Goal: Task Accomplishment & Management: Use online tool/utility

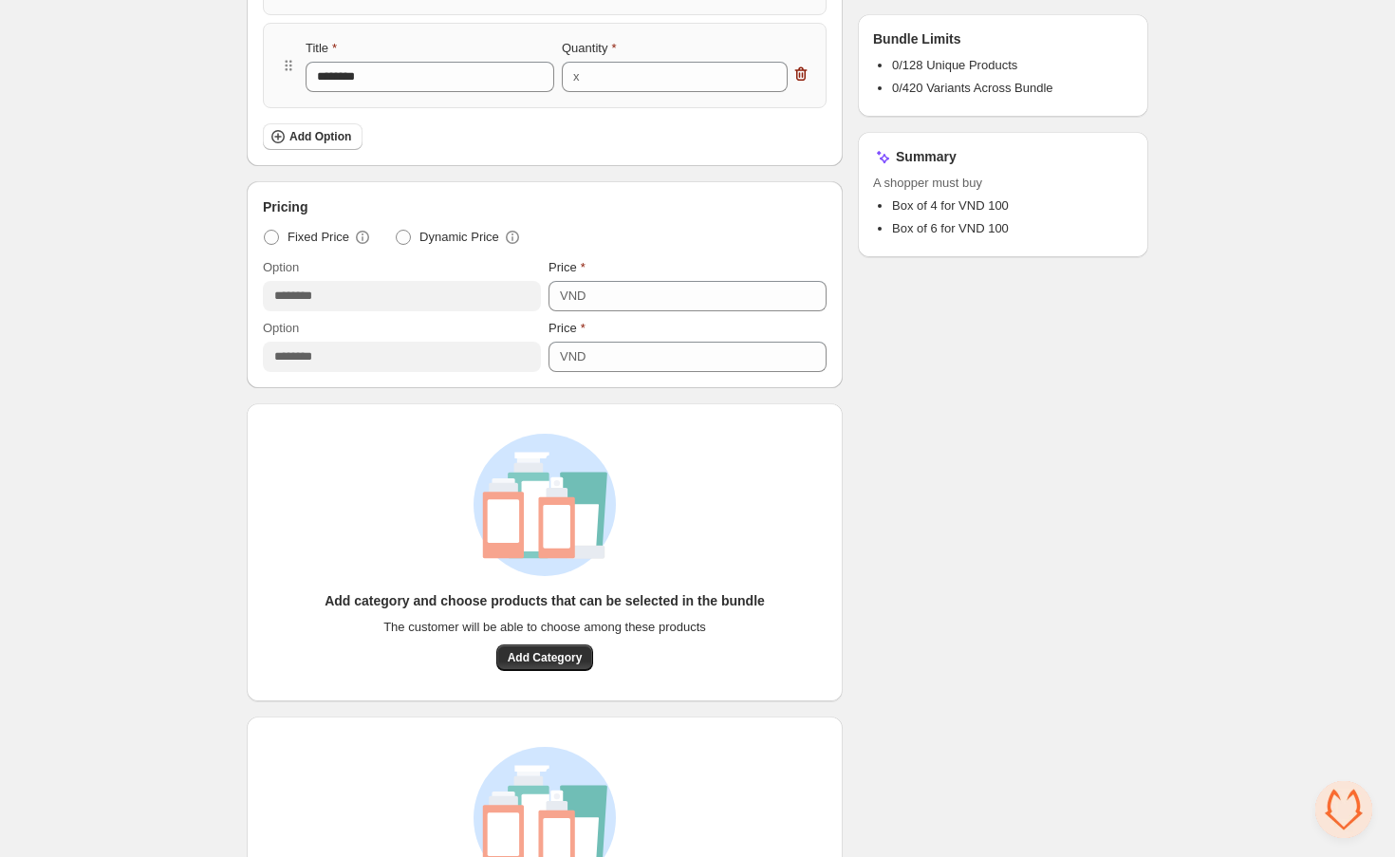
scroll to position [487, 0]
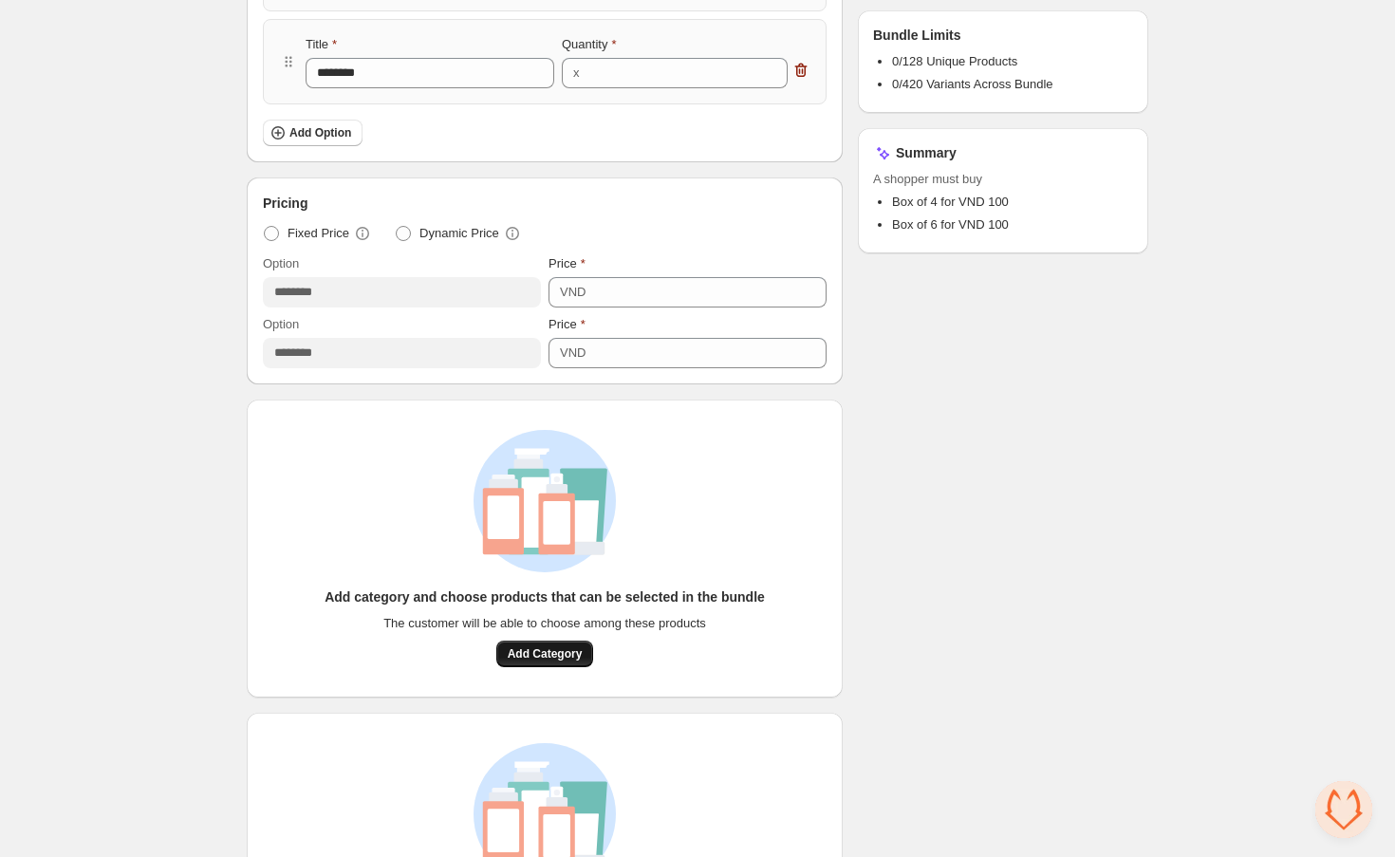
click at [563, 647] on span "Add Category" at bounding box center [545, 653] width 75 height 15
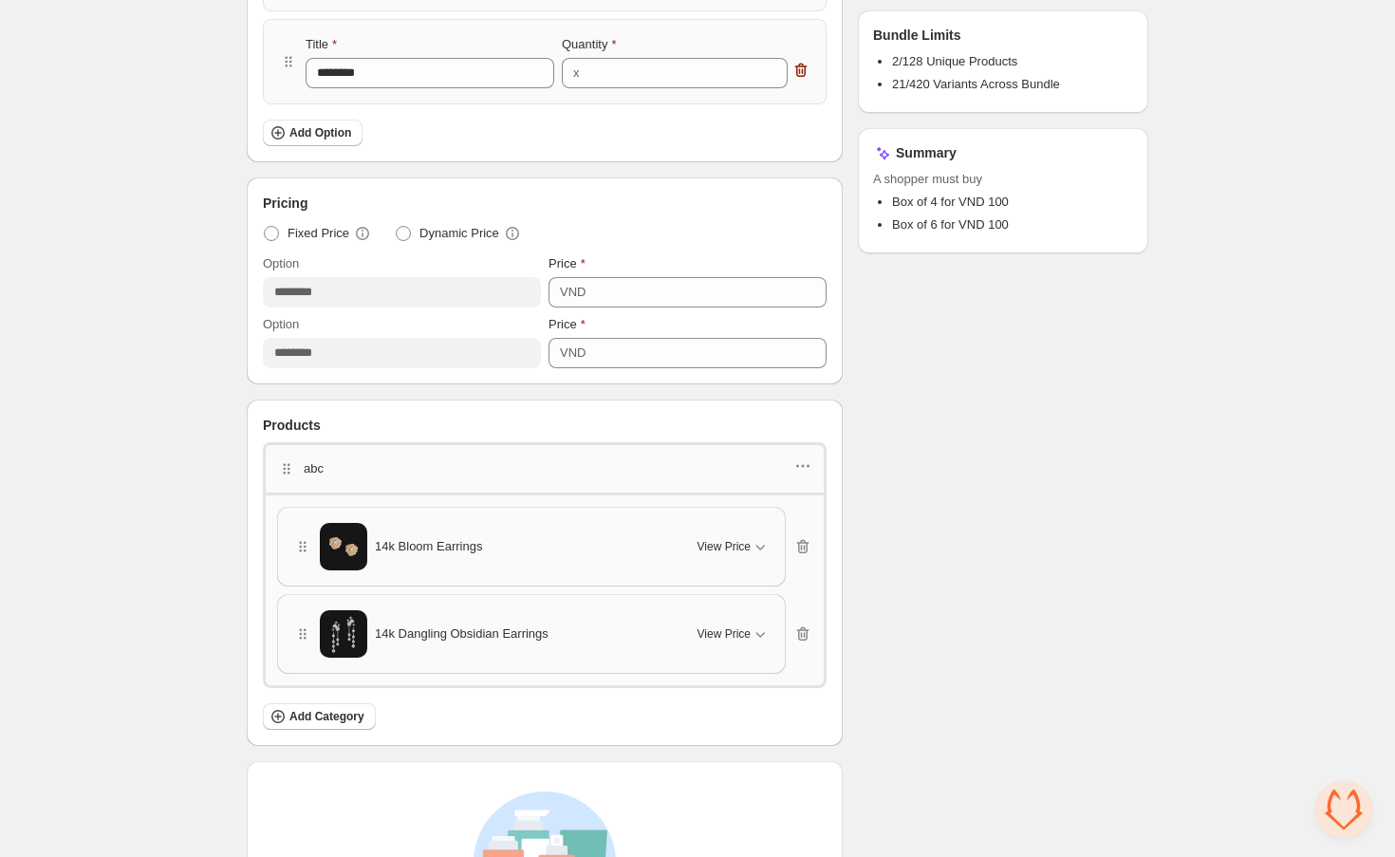
scroll to position [485, 0]
click at [758, 542] on icon "button" at bounding box center [760, 548] width 19 height 19
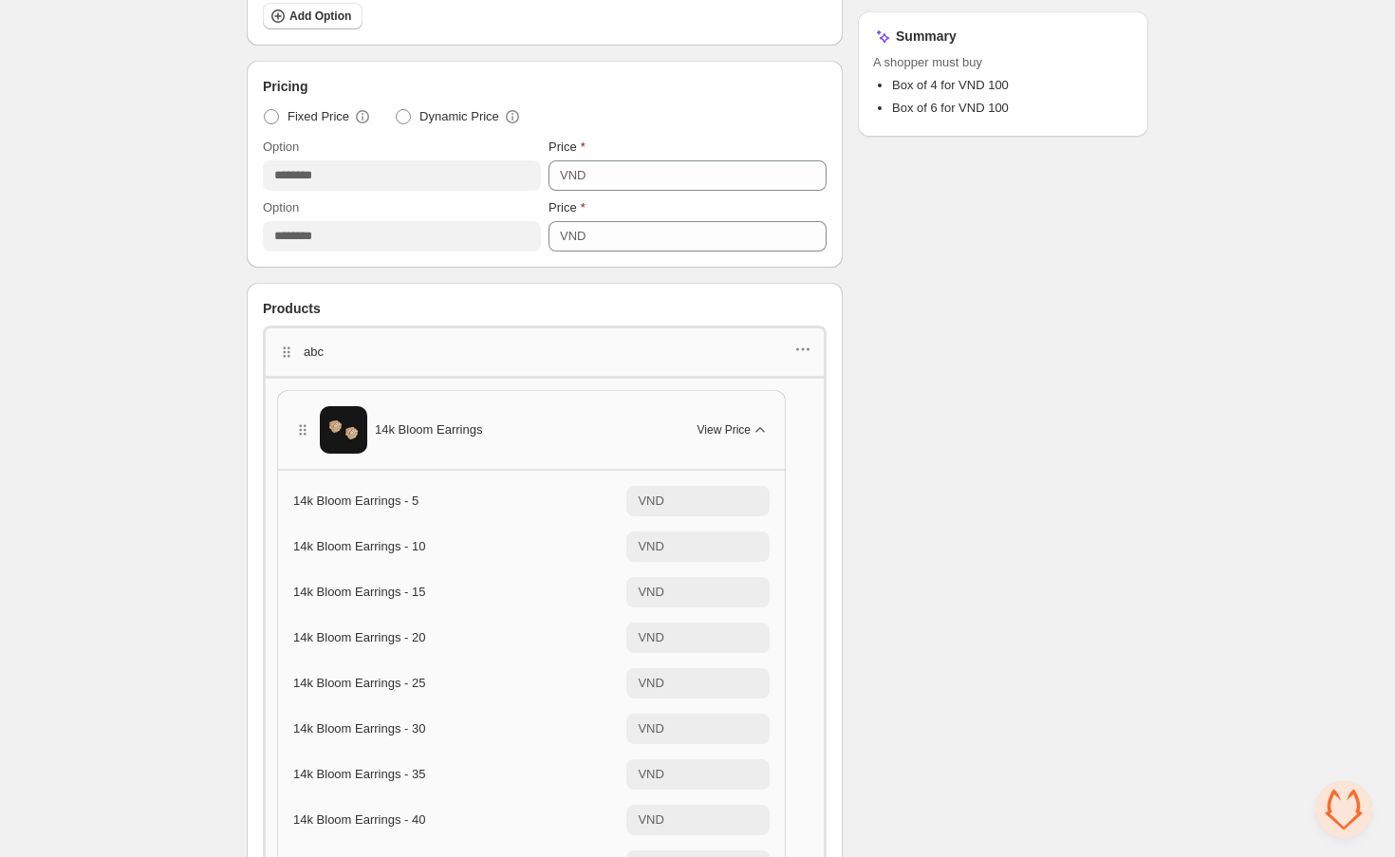
scroll to position [605, 0]
click at [737, 553] on input "***" at bounding box center [720, 545] width 100 height 30
click at [726, 550] on input "***" at bounding box center [720, 545] width 100 height 30
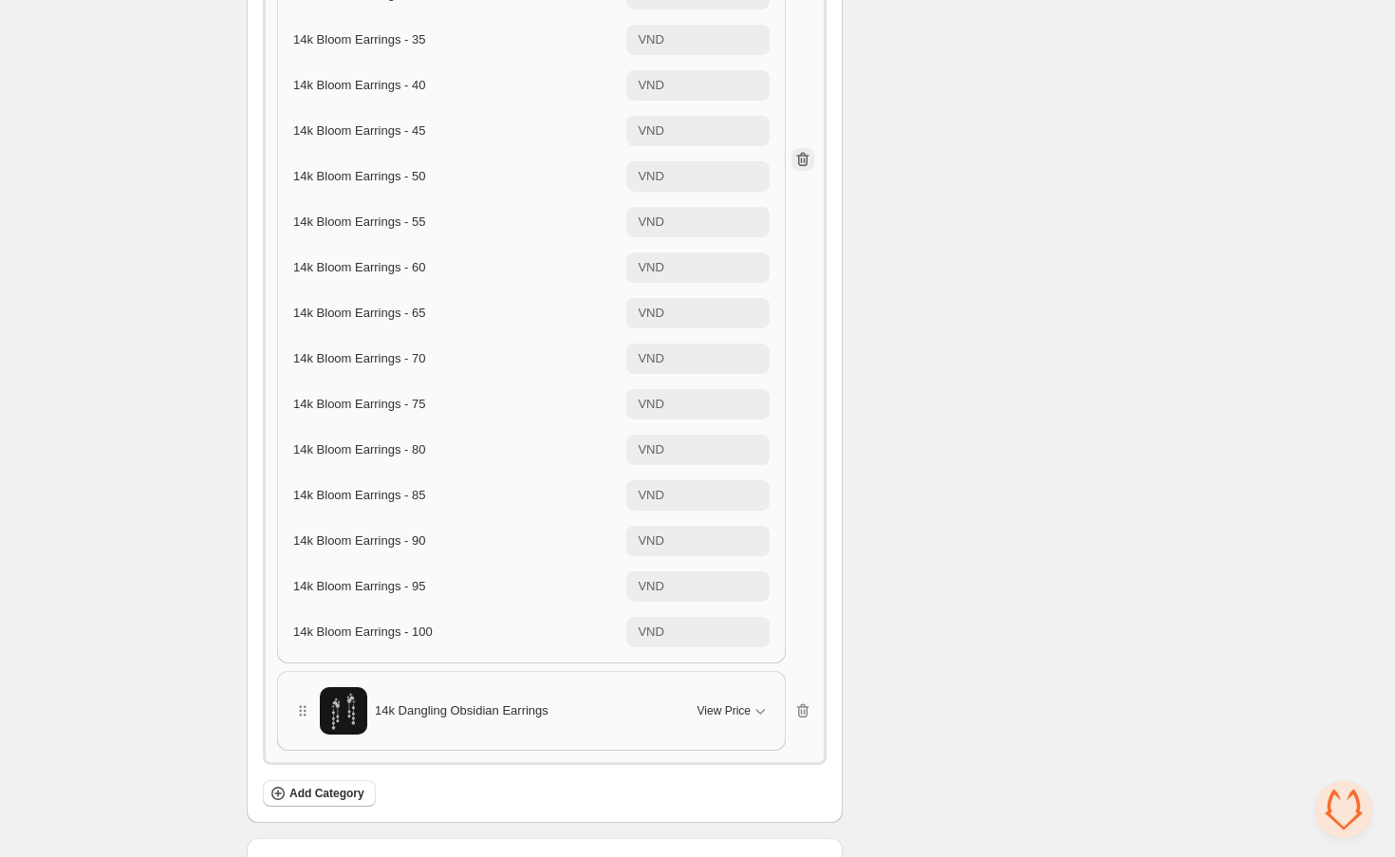
click at [798, 158] on icon "button" at bounding box center [802, 159] width 19 height 19
type input "***"
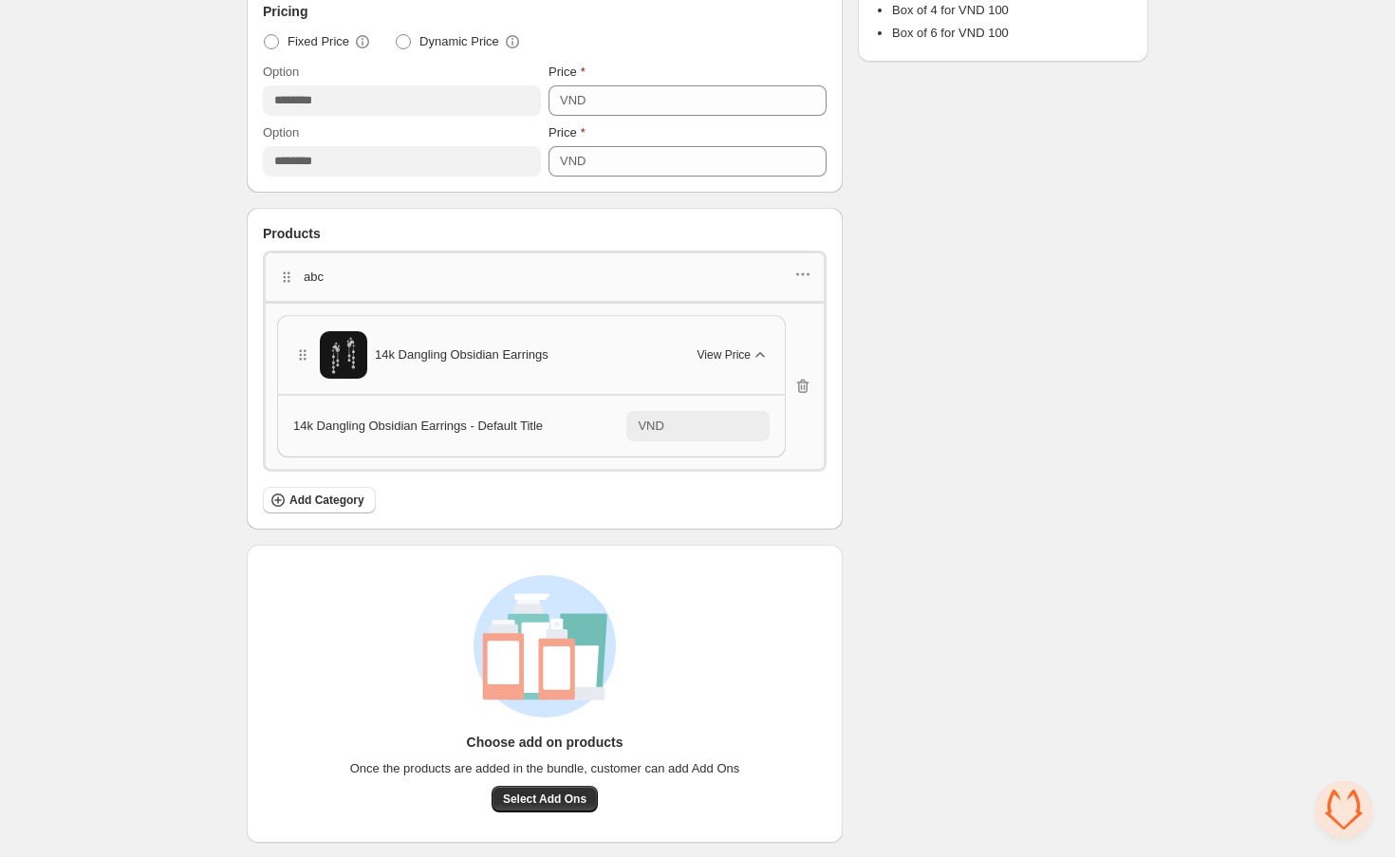
click at [754, 360] on icon "button" at bounding box center [760, 354] width 19 height 19
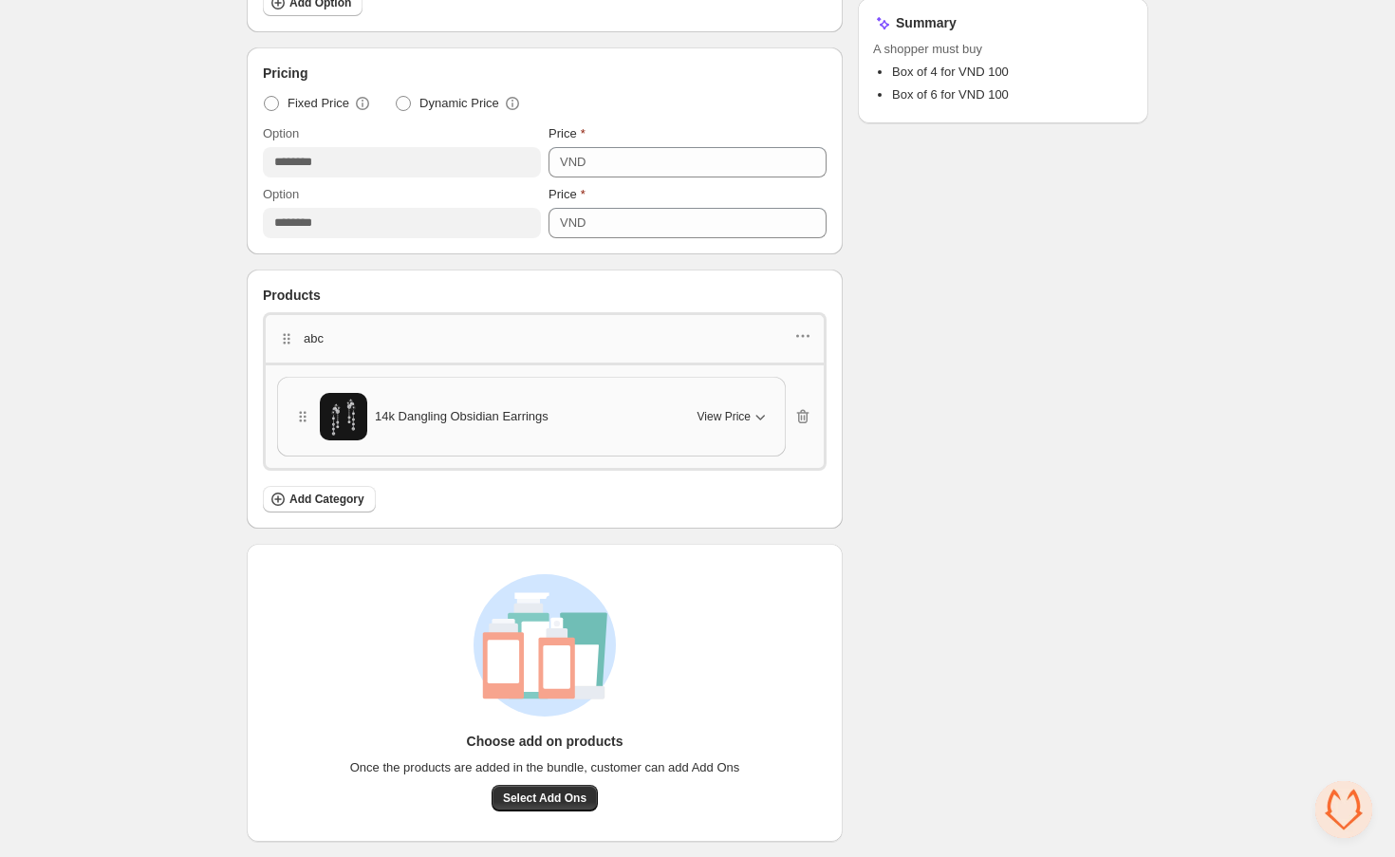
scroll to position [616, 0]
click at [801, 409] on icon "button" at bounding box center [802, 417] width 19 height 19
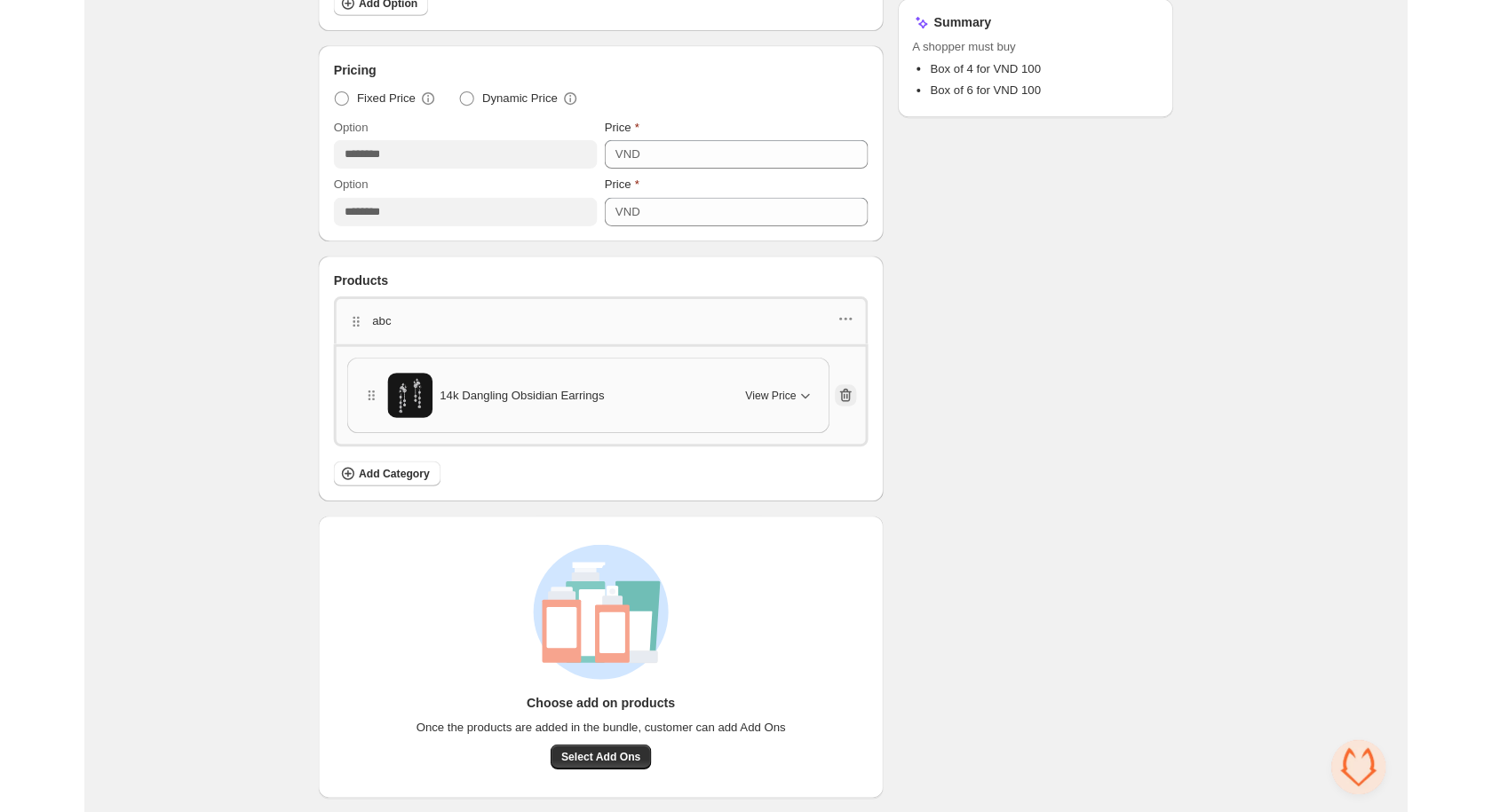
scroll to position [551, 0]
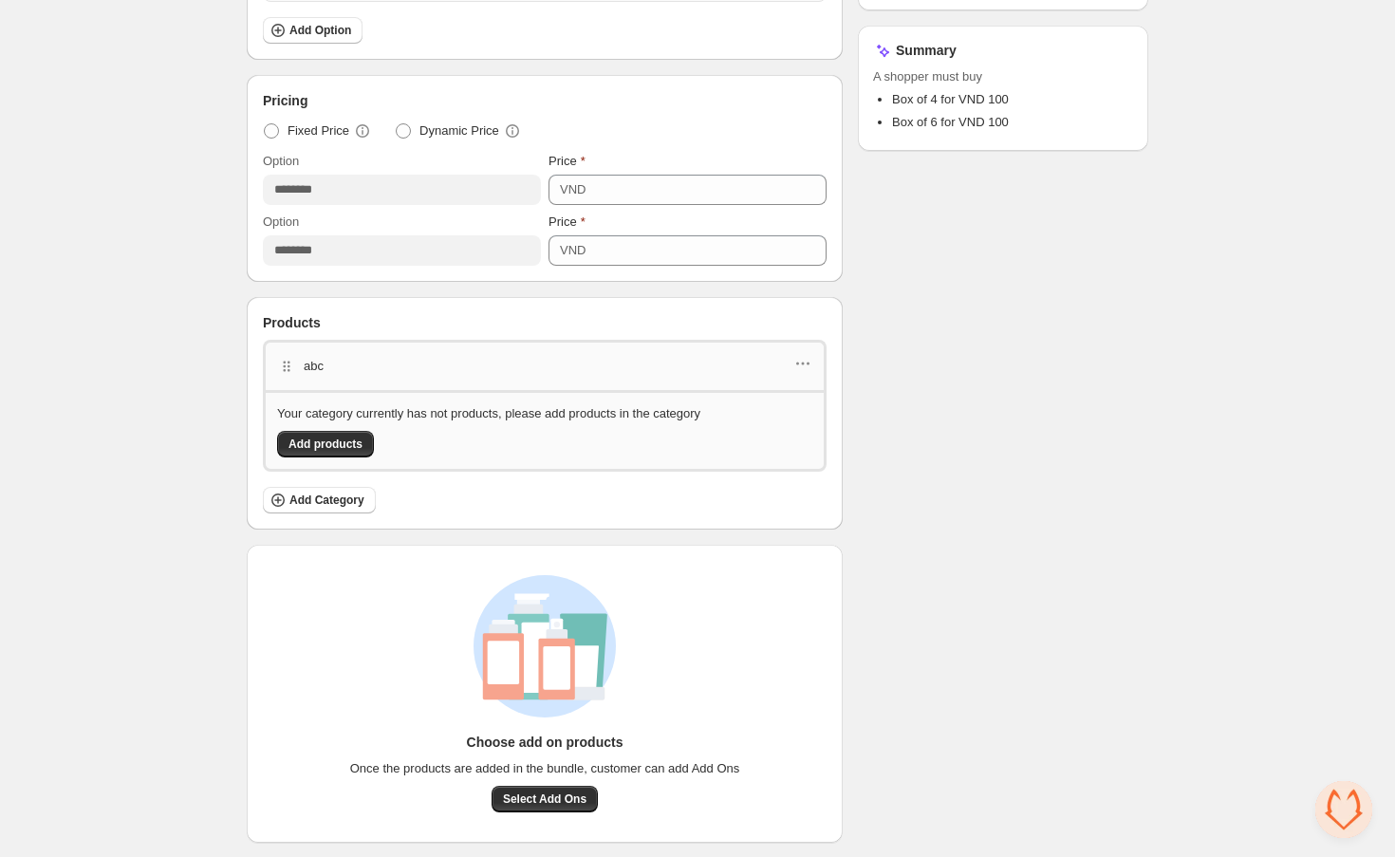
click at [801, 409] on div "Your category currently has not products, please add products in the category A…" at bounding box center [544, 430] width 535 height 53
click at [808, 363] on icon "button" at bounding box center [808, 364] width 3 height 3
click at [794, 487] on span "Delete category" at bounding box center [812, 496] width 102 height 19
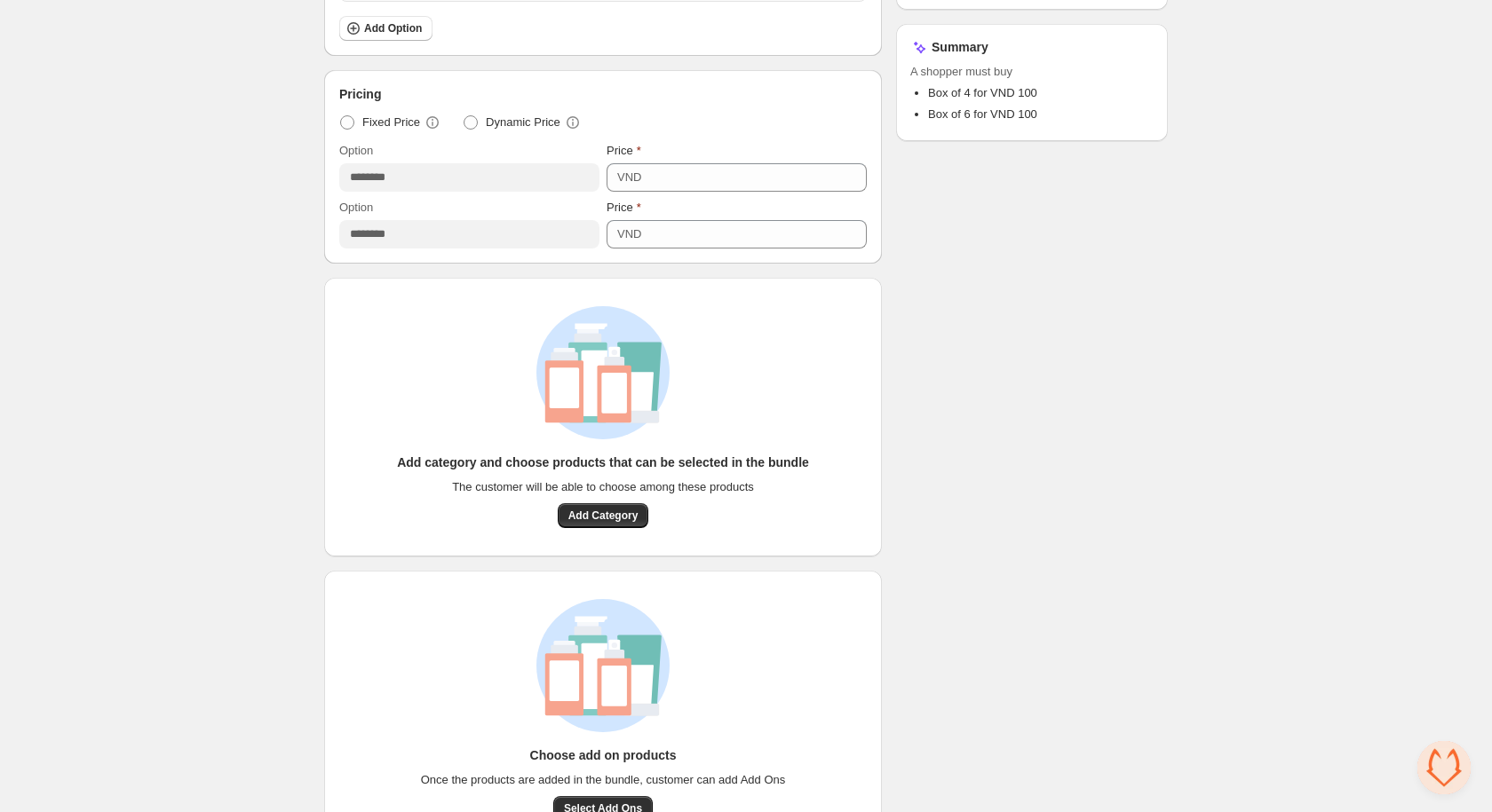
click at [684, 424] on icon at bounding box center [603, 372] width 164 height 133
drag, startPoint x: 772, startPoint y: 485, endPoint x: 444, endPoint y: 478, distance: 328.1
click at [444, 478] on div "Add category and choose products that can be selected in the bundle The custome…" at bounding box center [603, 491] width 412 height 75
copy span "The customer will be able to choose among these products"
click at [973, 447] on div "Checklist Campaign Name must not be empty Title must not be empty At least 1 pr…" at bounding box center [1032, 194] width 271 height 1312
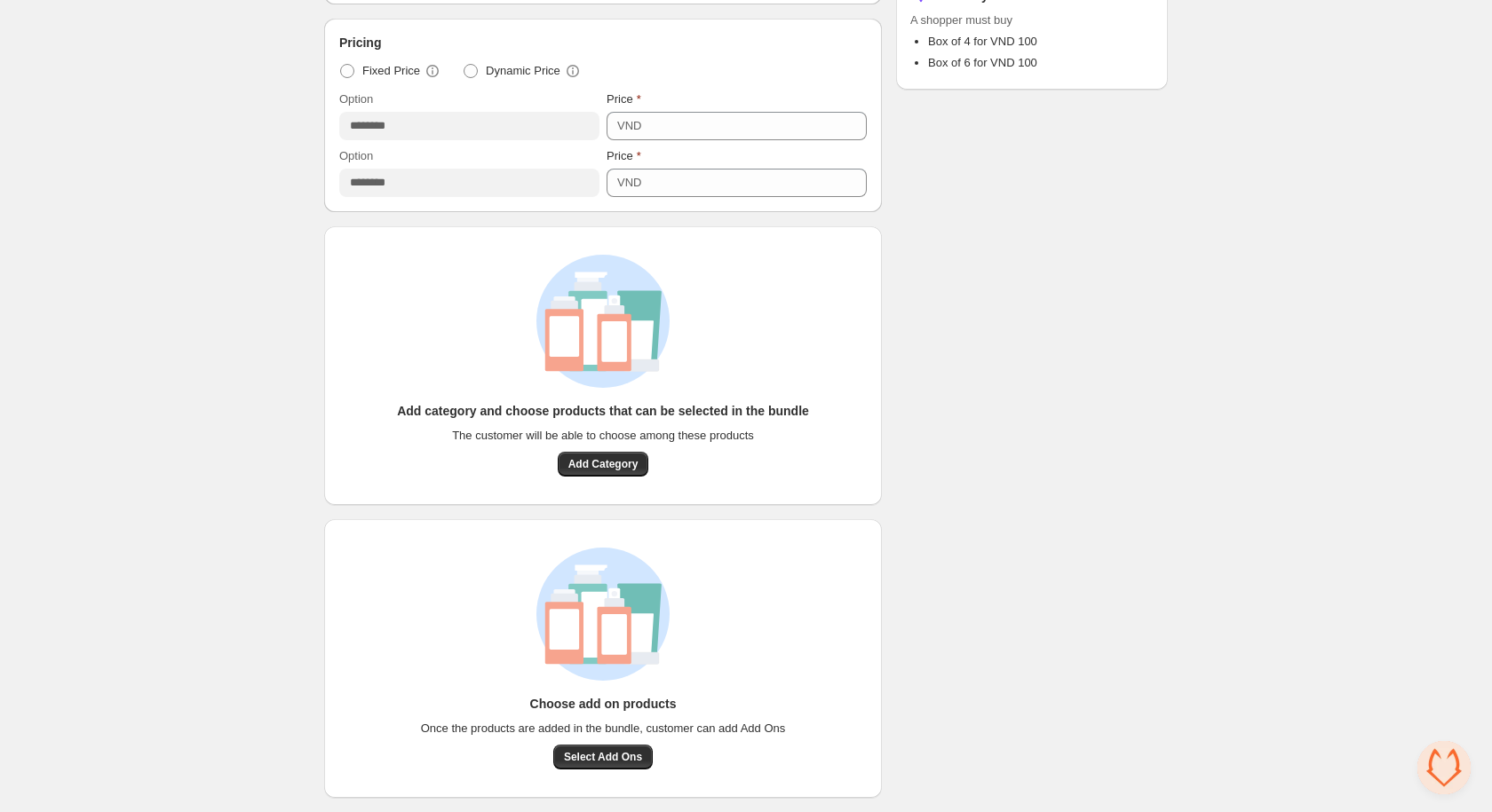
scroll to position [602, 0]
click at [578, 753] on span "Select Add Ons" at bounding box center [604, 757] width 79 height 14
click at [618, 470] on span "Add Category" at bounding box center [603, 464] width 70 height 14
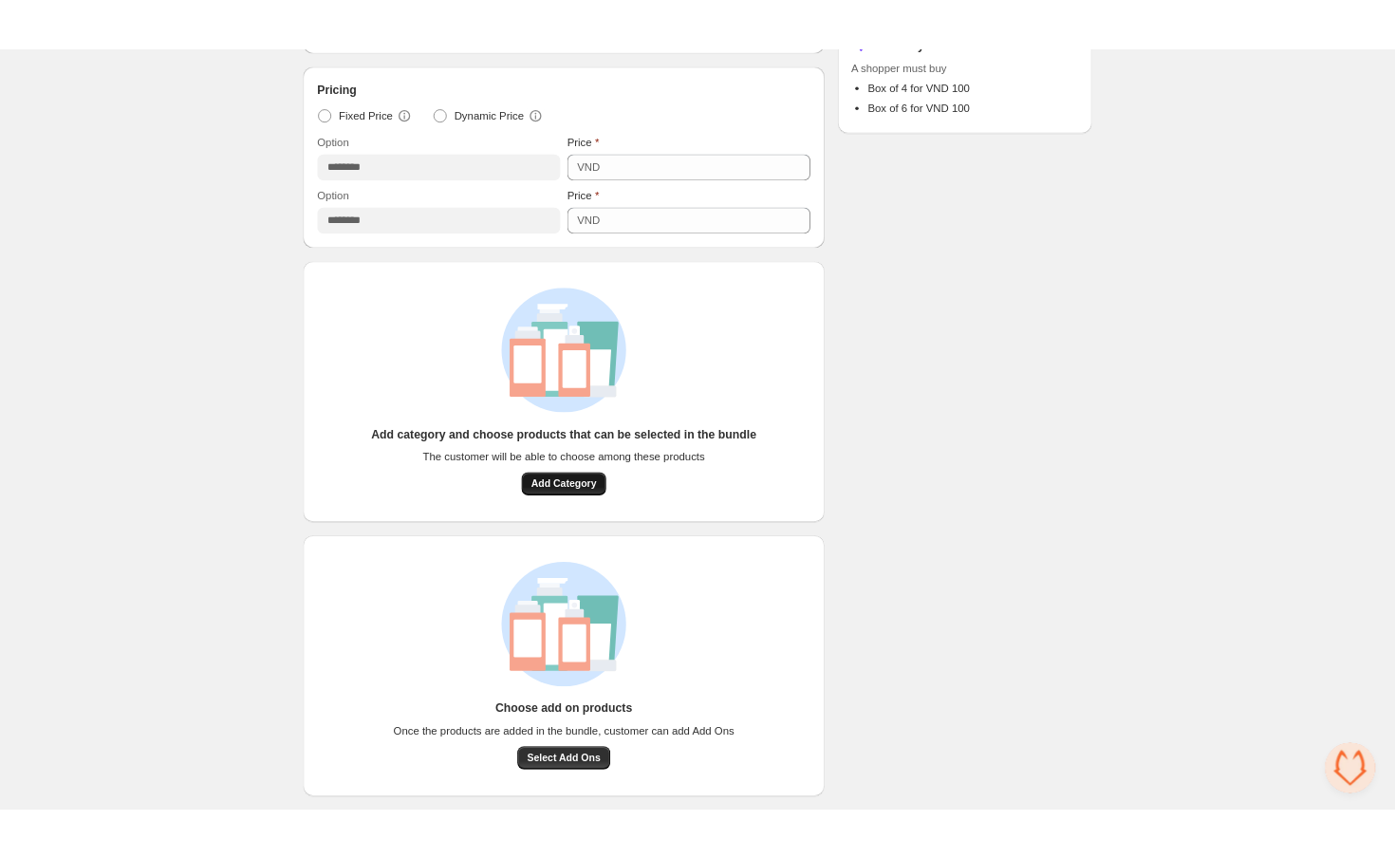
scroll to position [578, 0]
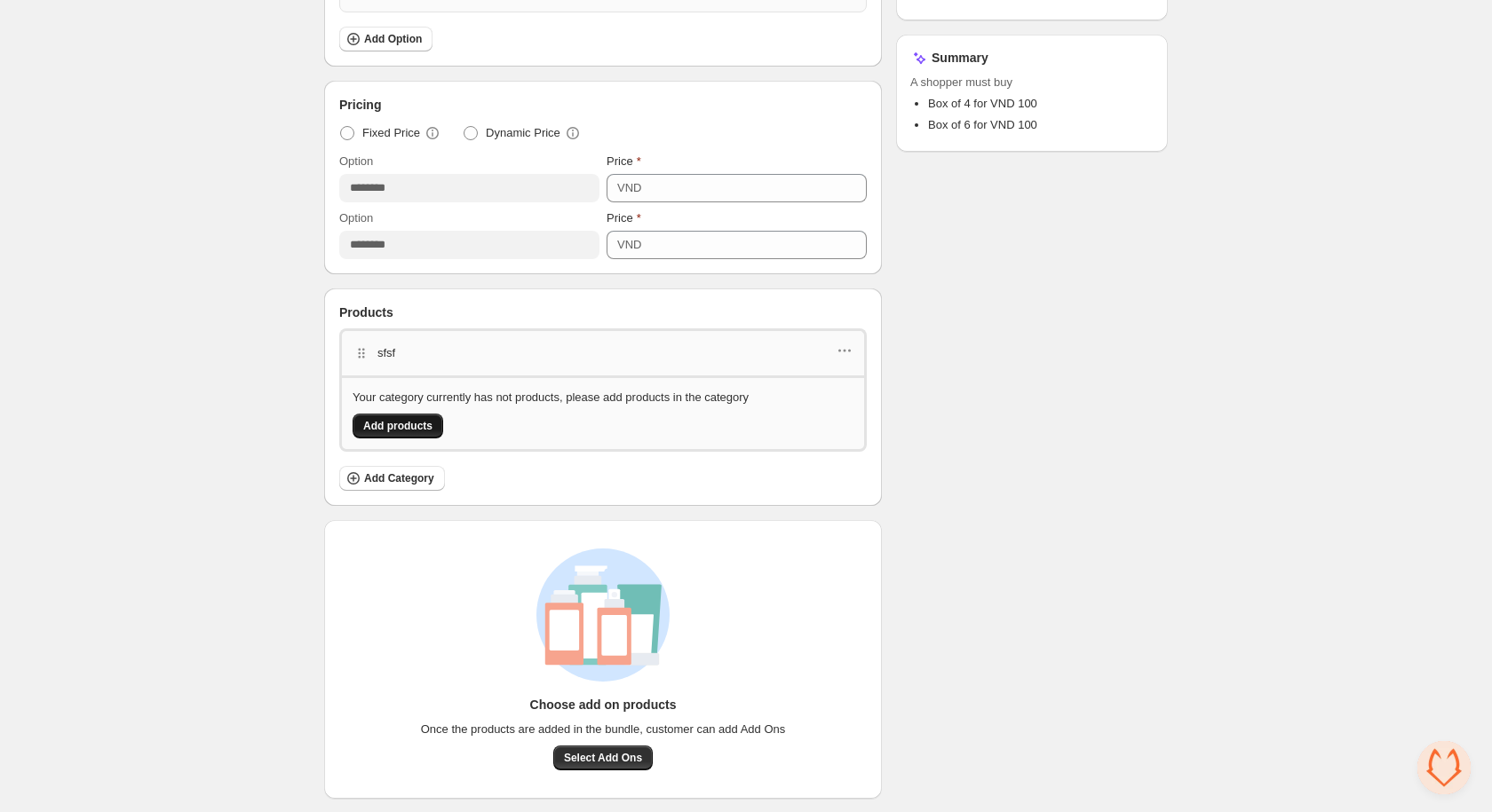
click at [404, 417] on button "Add products" at bounding box center [398, 426] width 91 height 25
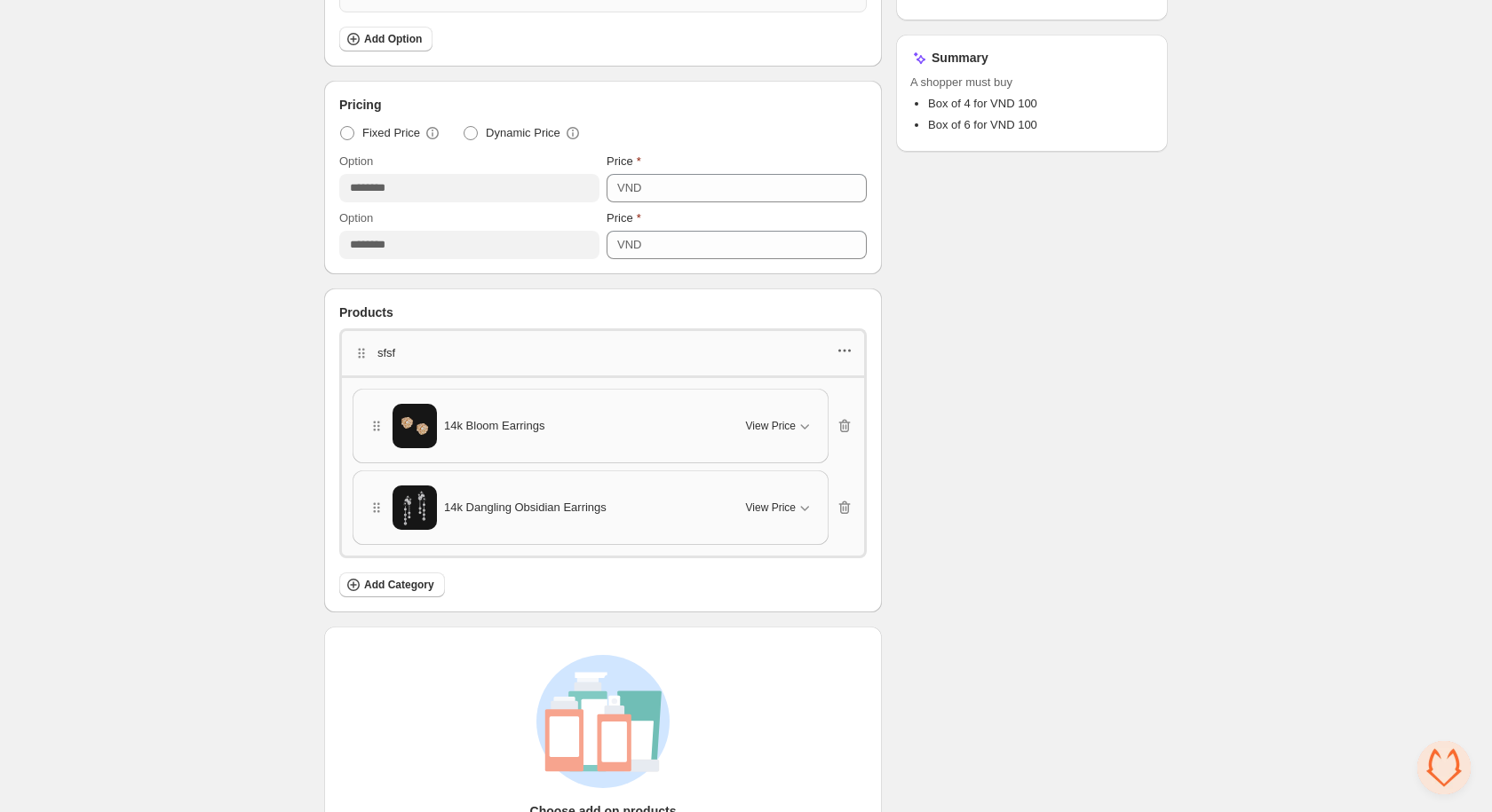
click at [842, 357] on icon "button" at bounding box center [844, 350] width 18 height 18
click at [854, 404] on button "Edit products" at bounding box center [841, 413] width 130 height 28
